Goal: Use online tool/utility: Utilize a website feature to perform a specific function

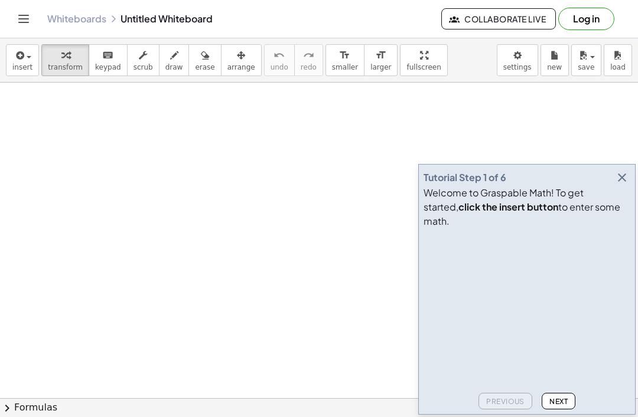
click at [622, 186] on button "button" at bounding box center [622, 177] width 17 height 17
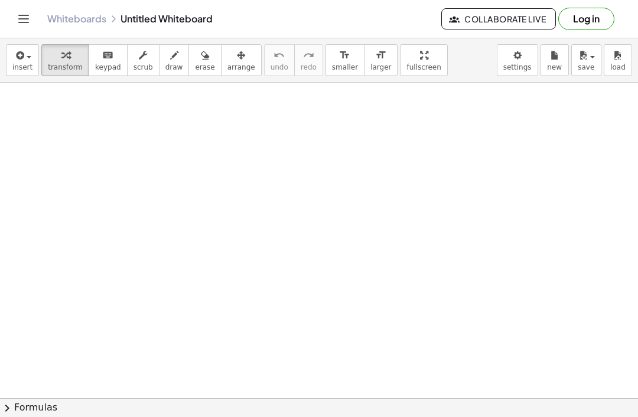
click at [27, 60] on div "button" at bounding box center [22, 55] width 20 height 14
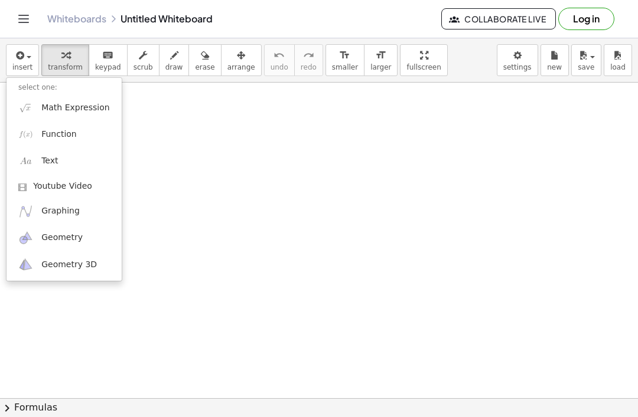
click at [19, 205] on img at bounding box center [25, 211] width 15 height 15
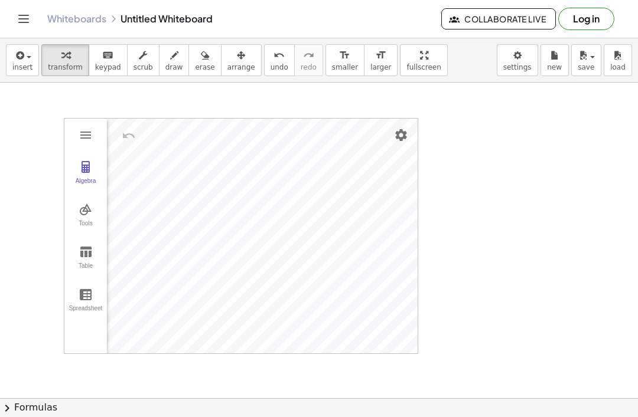
click at [79, 250] on img "Graphing Calculator" at bounding box center [86, 252] width 14 height 14
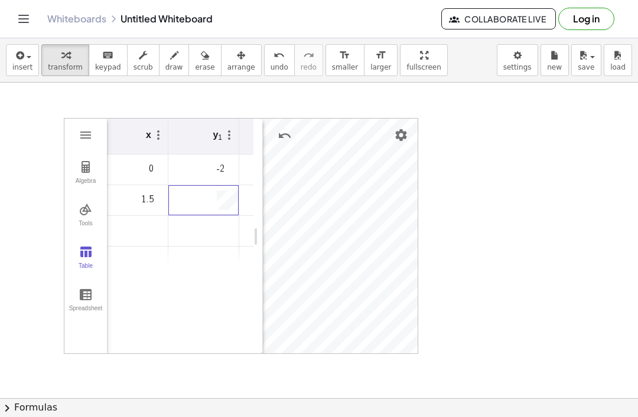
click at [211, 259] on div "Graphing Calculator" at bounding box center [198, 262] width 61 height 19
click at [200, 249] on td "Graphing Calculator" at bounding box center [203, 262] width 71 height 31
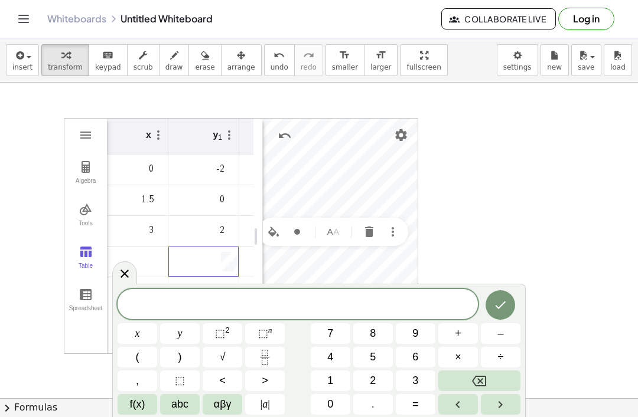
click at [125, 268] on icon at bounding box center [125, 274] width 14 height 14
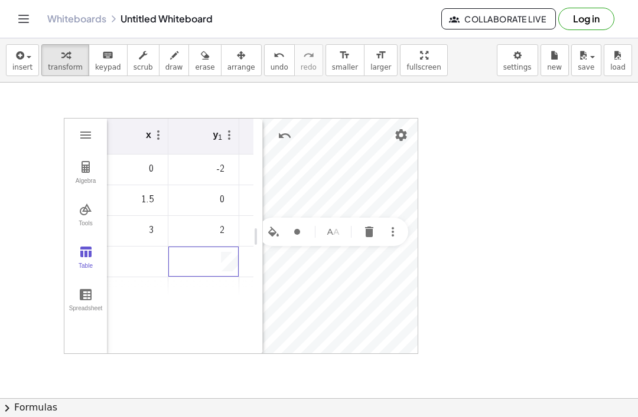
click at [164, 328] on div "x y 1 0 -2 1.5 0 3 2" at bounding box center [175, 237] width 156 height 236
click at [132, 283] on td "Graphing Calculator" at bounding box center [132, 293] width 71 height 31
click at [19, 58] on icon "button" at bounding box center [19, 55] width 11 height 14
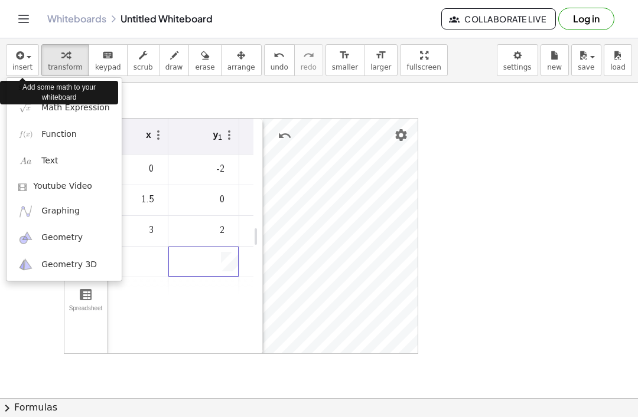
click at [33, 191] on span at bounding box center [25, 187] width 15 height 8
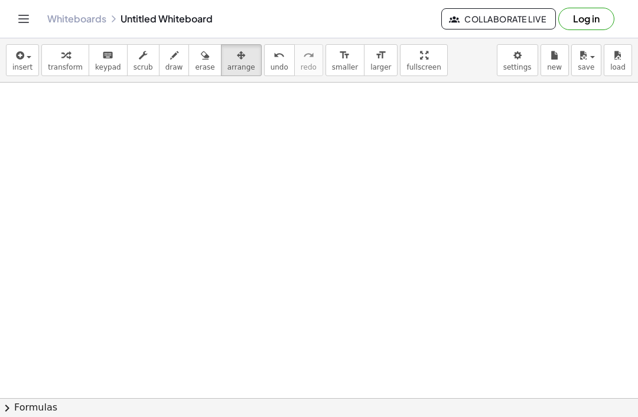
click at [27, 51] on div "button" at bounding box center [22, 55] width 20 height 14
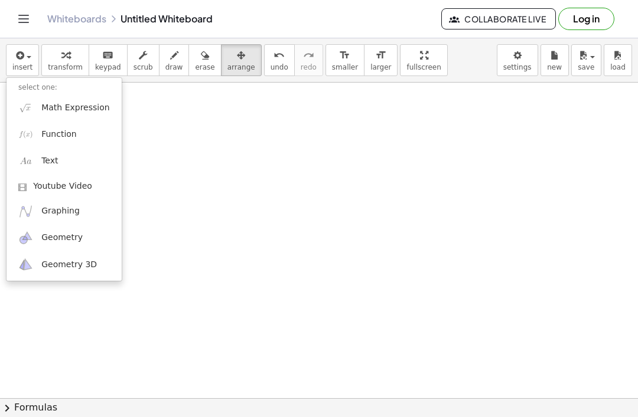
click at [29, 211] on img at bounding box center [25, 211] width 15 height 15
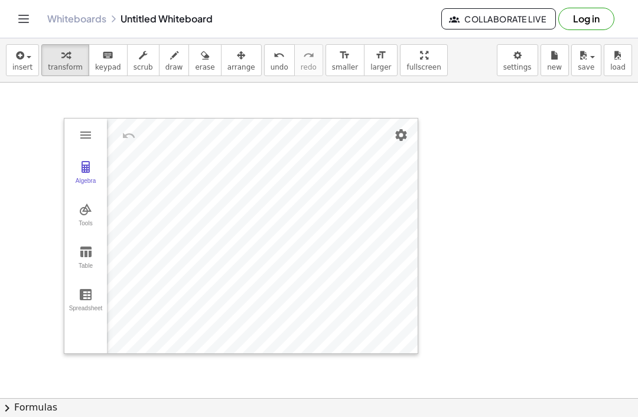
click at [74, 256] on button "Table" at bounding box center [85, 258] width 43 height 43
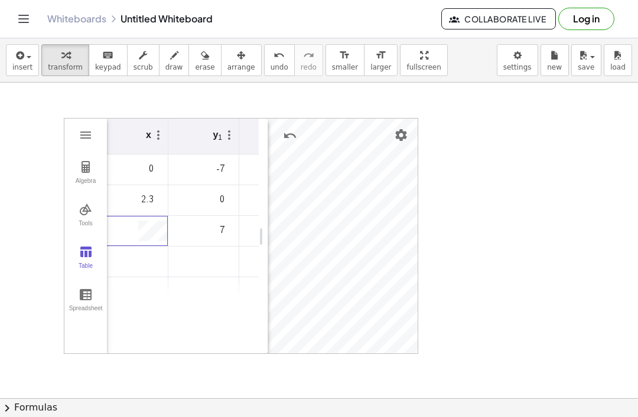
type input "**"
click at [206, 236] on div "Graphing Calculator" at bounding box center [203, 231] width 70 height 30
click at [185, 231] on div "Graphing Calculator" at bounding box center [203, 231] width 70 height 30
click at [191, 232] on div "Graphing Calculator" at bounding box center [203, 231] width 70 height 30
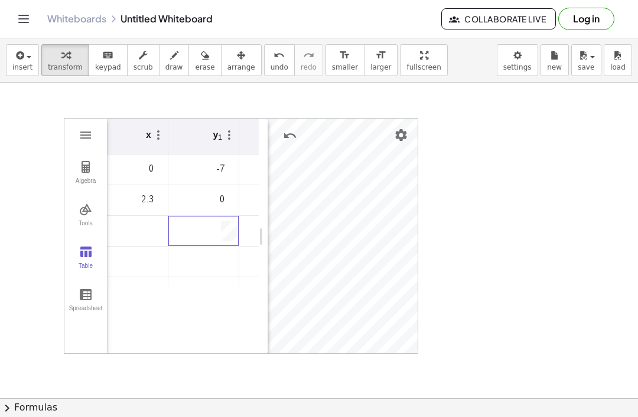
click at [193, 237] on div "Graphing Calculator" at bounding box center [203, 231] width 70 height 30
type input "*"
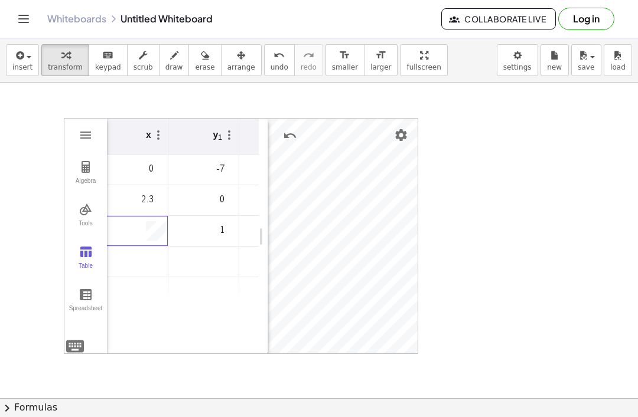
type input "*"
click at [81, 138] on img "Graphing Calculator" at bounding box center [86, 134] width 14 height 14
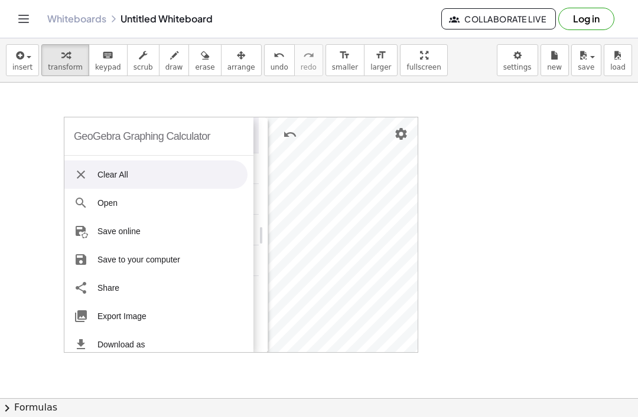
click at [396, 135] on img "Settings" at bounding box center [401, 134] width 14 height 14
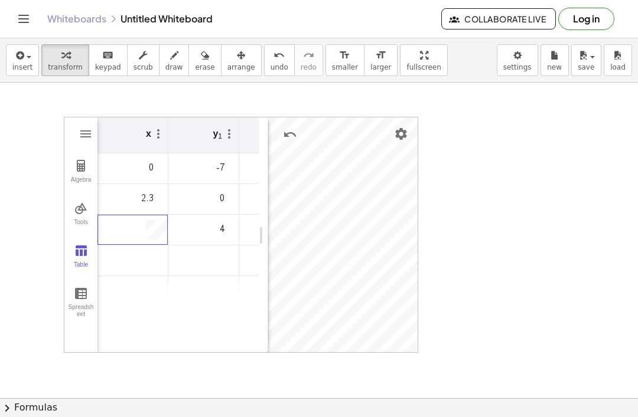
click at [81, 299] on img "Graphing Calculator" at bounding box center [81, 293] width 14 height 14
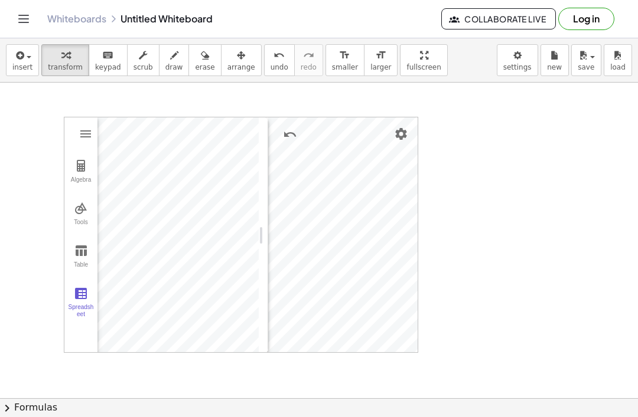
click at [78, 296] on img "Graphing Calculator" at bounding box center [81, 293] width 14 height 14
click at [86, 169] on img "Graphing Calculator" at bounding box center [81, 166] width 14 height 14
click at [80, 172] on img "Graphing Calculator" at bounding box center [81, 166] width 14 height 14
click at [89, 136] on img "Graphing Calculator" at bounding box center [86, 134] width 14 height 14
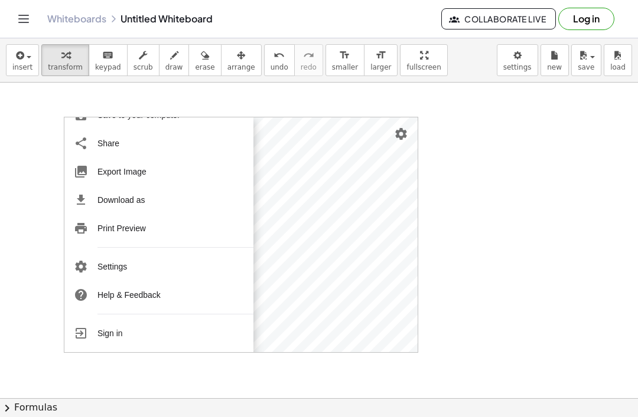
scroll to position [145, 0]
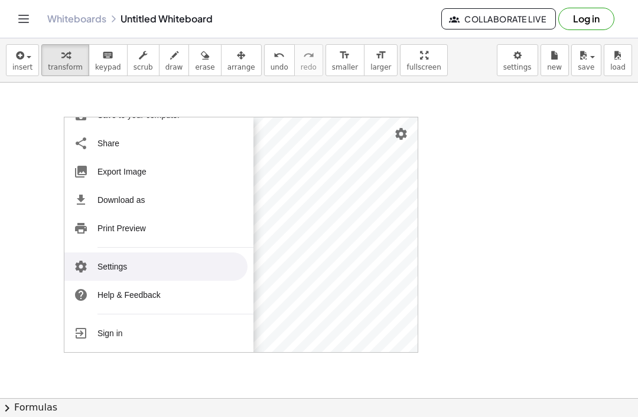
click at [136, 265] on li "Settings" at bounding box center [155, 267] width 183 height 28
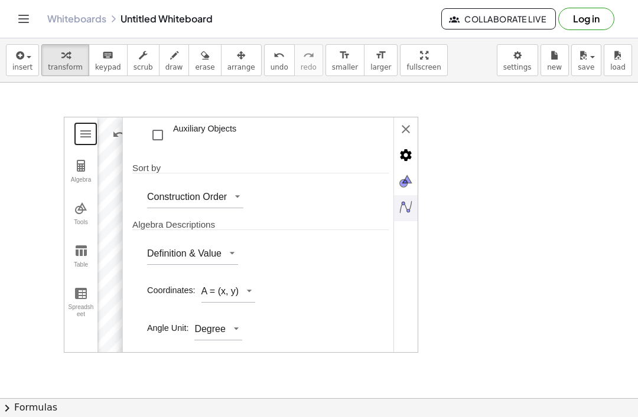
scroll to position [53, 0]
click at [404, 134] on img "Settings" at bounding box center [401, 134] width 14 height 14
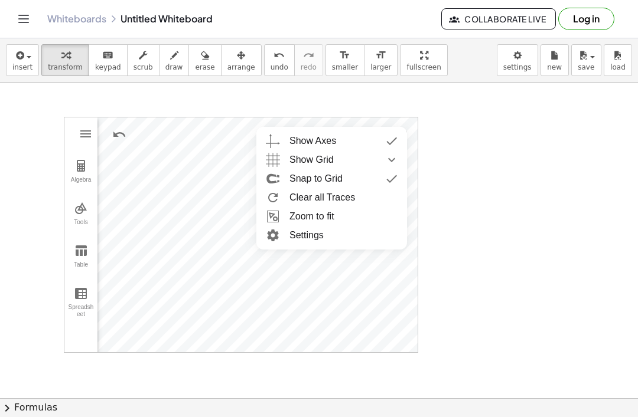
type input "**"
click at [331, 235] on li "Settings" at bounding box center [331, 235] width 151 height 19
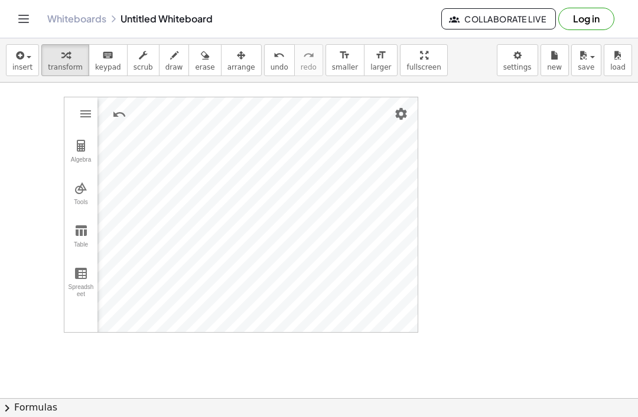
scroll to position [21, 0]
click at [70, 236] on button "Table" at bounding box center [80, 237] width 33 height 43
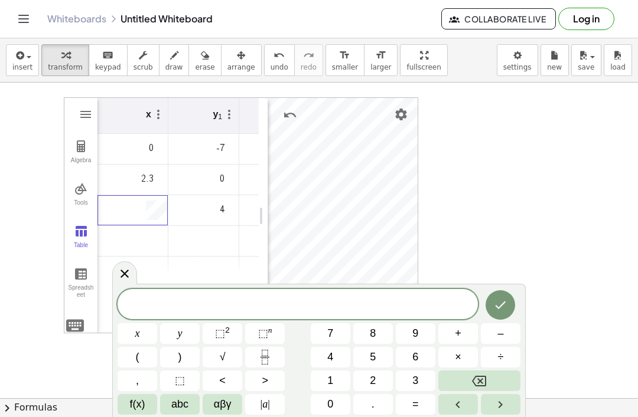
click at [116, 278] on div at bounding box center [124, 273] width 25 height 23
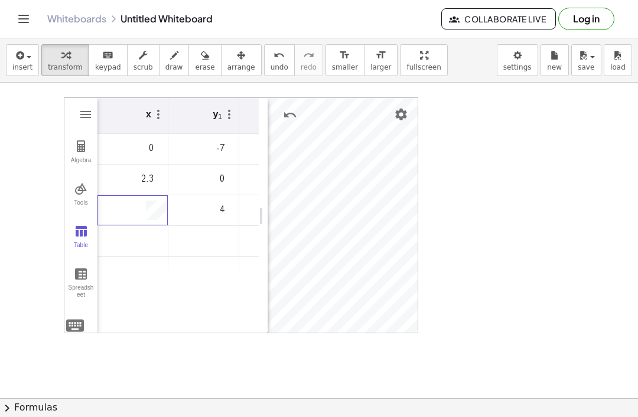
click at [67, 194] on button "Tools" at bounding box center [80, 195] width 33 height 43
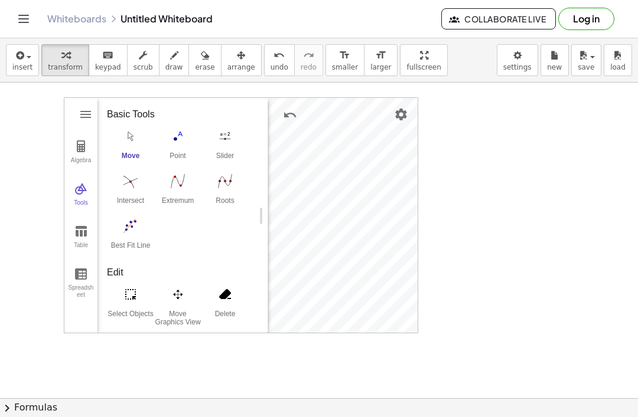
click at [123, 226] on img "Best Fit Line. Select several points or list of points" at bounding box center [130, 226] width 47 height 19
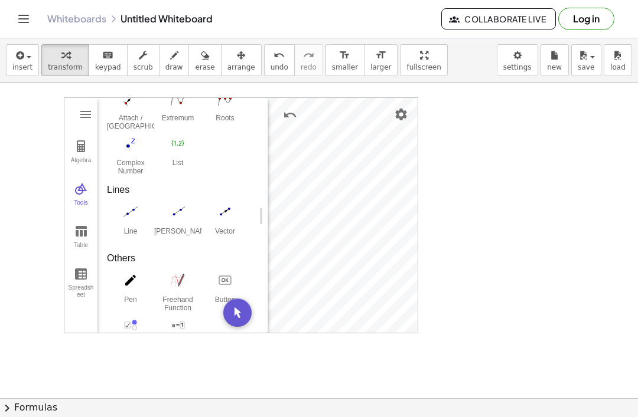
scroll to position [429, 0]
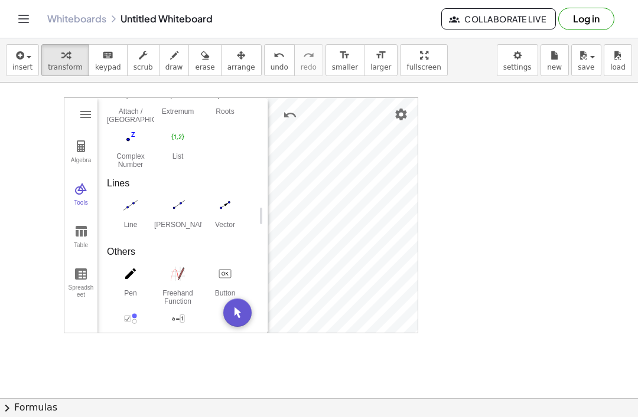
click at [127, 211] on img "Line. Select two points or positions" at bounding box center [130, 205] width 47 height 19
click at [68, 151] on button "Algebra" at bounding box center [80, 152] width 33 height 43
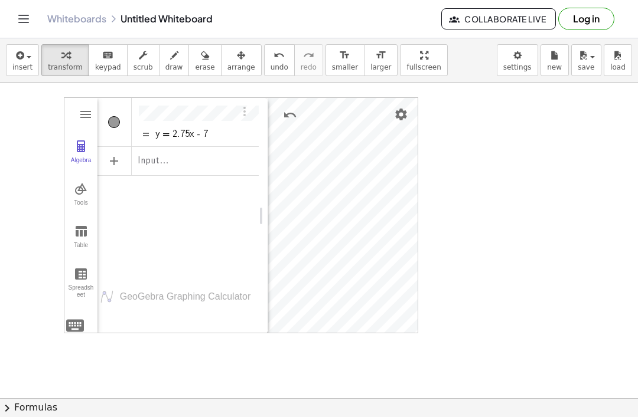
click at [79, 231] on img "Graphing Calculator" at bounding box center [81, 231] width 14 height 14
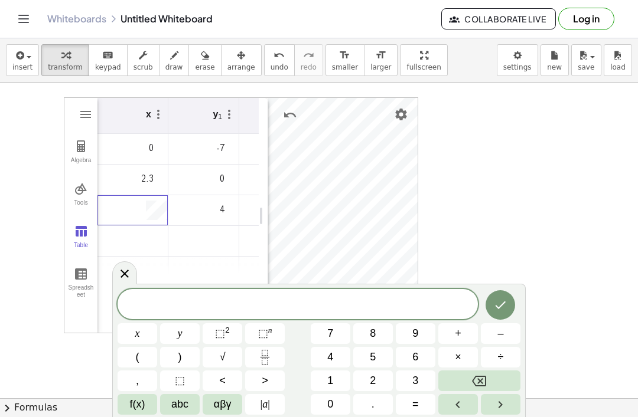
click at [120, 280] on icon at bounding box center [125, 274] width 14 height 14
click at [119, 283] on div at bounding box center [124, 273] width 25 height 23
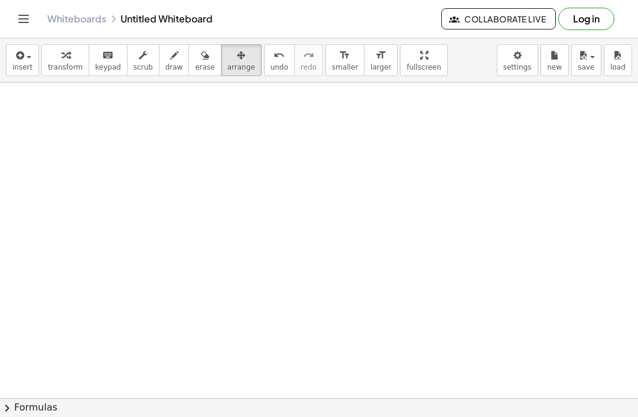
click at [22, 60] on icon "button" at bounding box center [19, 55] width 11 height 14
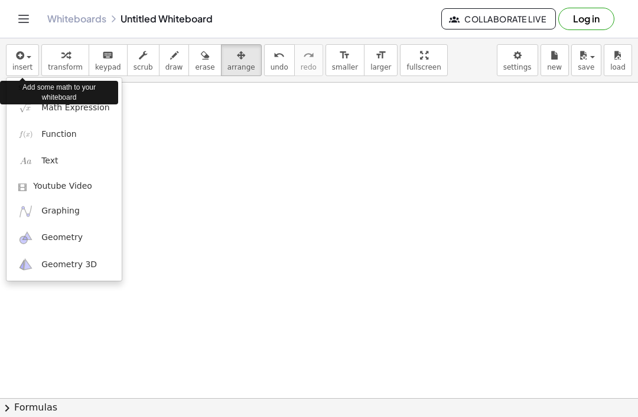
click at [40, 220] on link "Graphing" at bounding box center [63, 211] width 115 height 27
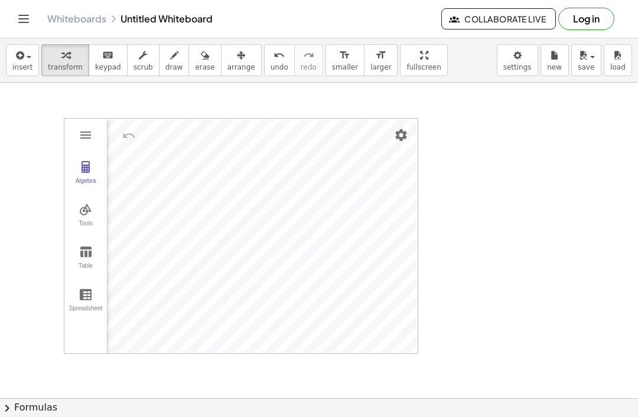
click at [84, 257] on img "Graphing Calculator" at bounding box center [86, 252] width 14 height 14
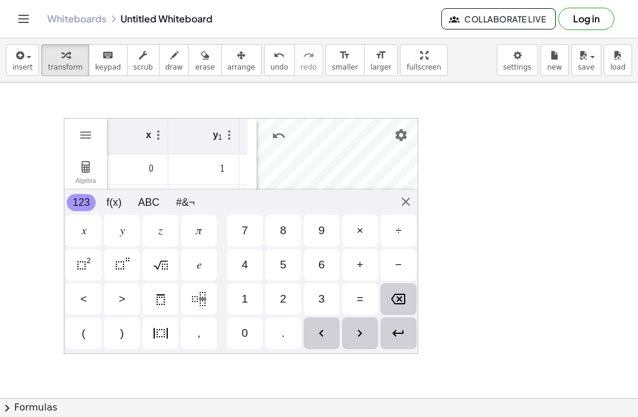
scroll to position [0, 0]
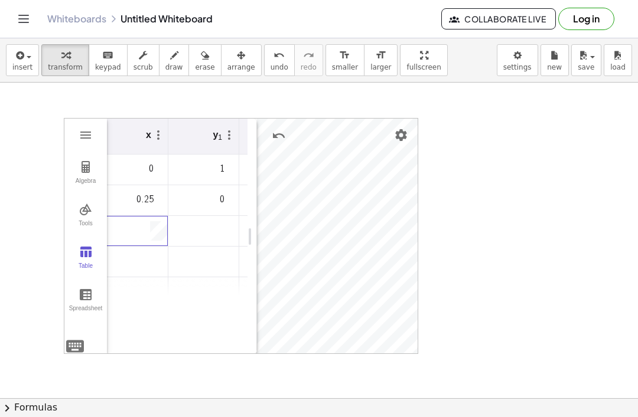
click at [80, 205] on img "Graphing Calculator" at bounding box center [86, 210] width 14 height 14
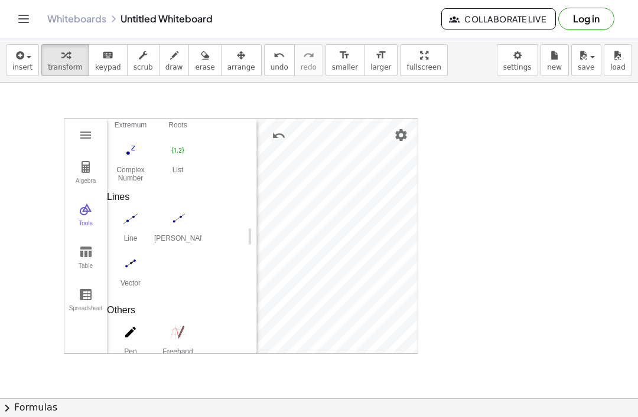
scroll to position [572, 0]
click at [124, 227] on img "Line. Select two points or positions" at bounding box center [130, 218] width 47 height 19
click at [79, 254] on img "Graphing Calculator" at bounding box center [86, 252] width 14 height 14
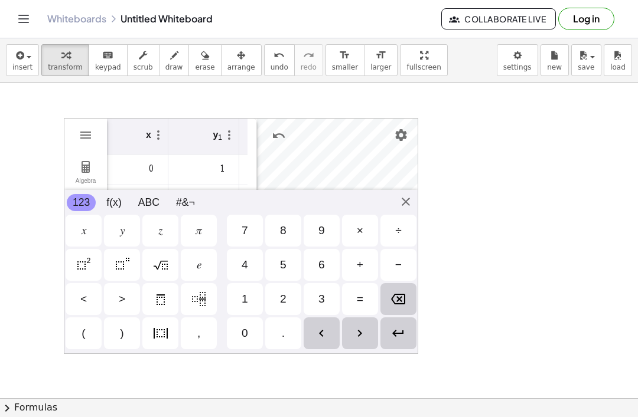
scroll to position [0, 0]
